Goal: Task Accomplishment & Management: Manage account settings

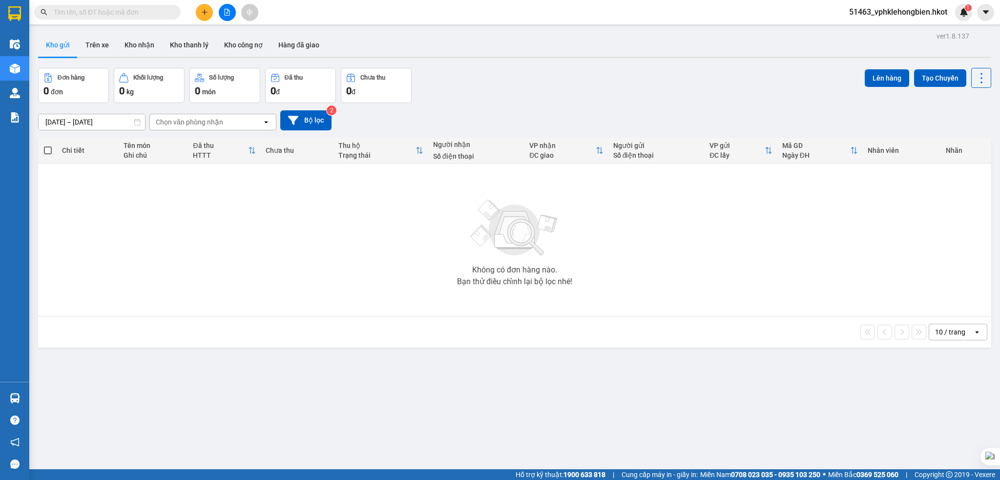
click at [207, 17] on button at bounding box center [204, 12] width 17 height 17
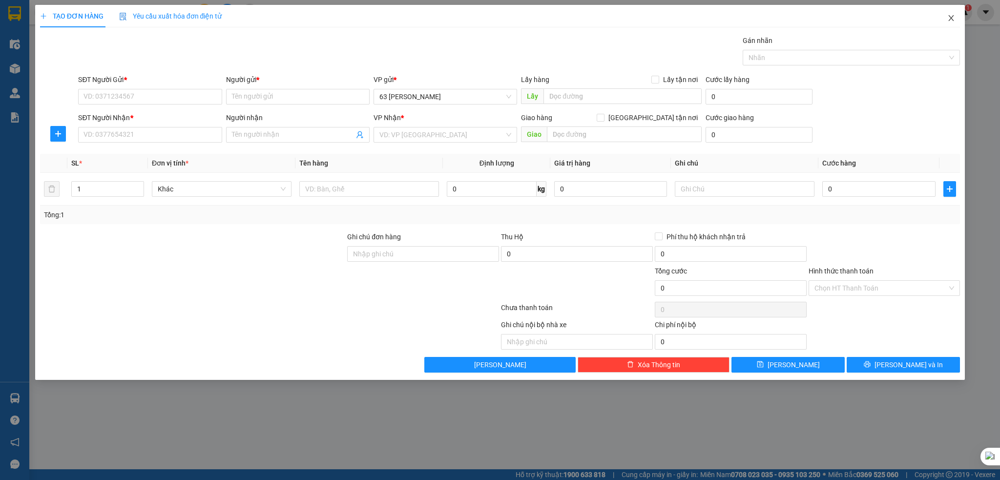
click at [949, 15] on span "Close" at bounding box center [951, 18] width 27 height 27
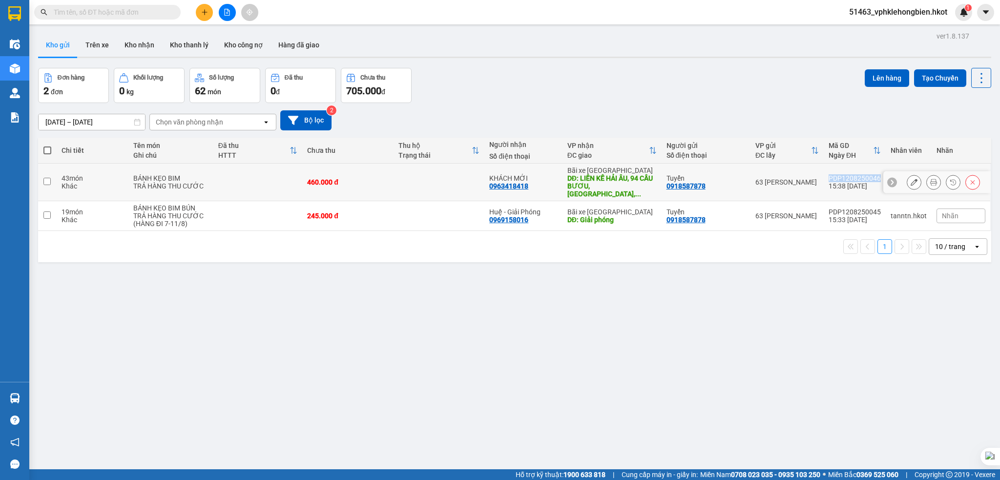
drag, startPoint x: 823, startPoint y: 175, endPoint x: 872, endPoint y: 174, distance: 48.9
click at [872, 174] on div "PDP1208250046" at bounding box center [855, 178] width 52 height 8
checkbox input "true"
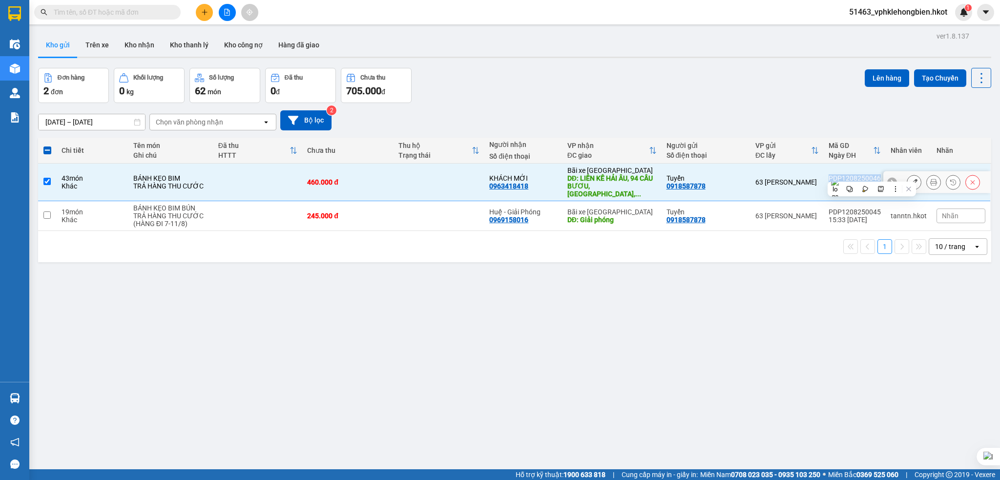
copy div "PDP1208250046"
click at [769, 302] on div "ver 1.8.137 Kho gửi Trên xe Kho nhận Kho thanh lý Kho công nợ Hàng đã giao Đơn …" at bounding box center [514, 269] width 961 height 480
click at [458, 121] on div "10/08/2025 – 12/08/2025 Press the down arrow key to interact with the calendar …" at bounding box center [514, 120] width 953 height 20
click at [61, 47] on button "Kho gửi" at bounding box center [58, 44] width 40 height 23
